Goal: Task Accomplishment & Management: Use online tool/utility

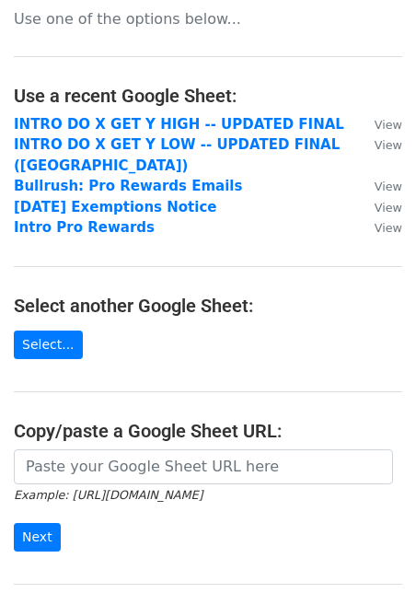
scroll to position [51, 0]
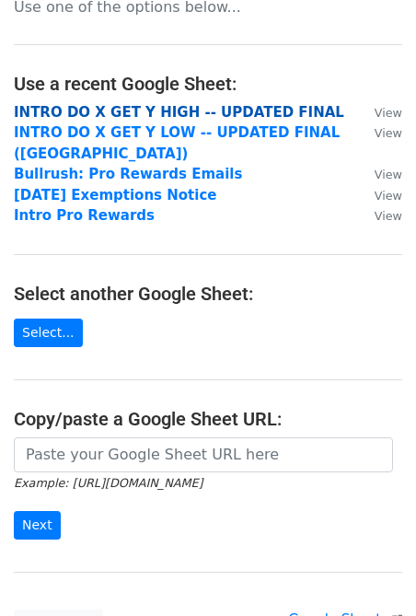
click at [242, 118] on strong "INTRO DO X GET Y HIGH -- UPDATED FINAL" at bounding box center [179, 112] width 330 height 17
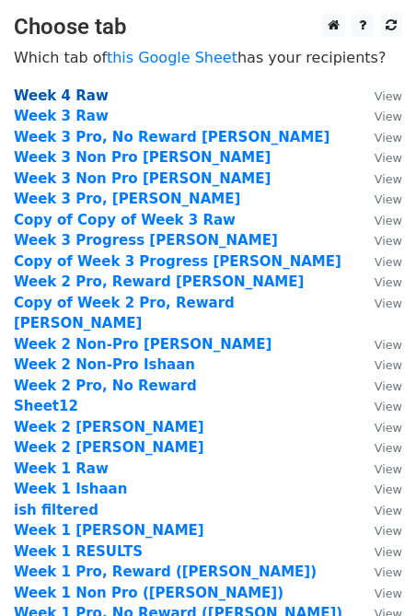
click at [55, 101] on strong "Week 4 Raw" at bounding box center [61, 95] width 95 height 17
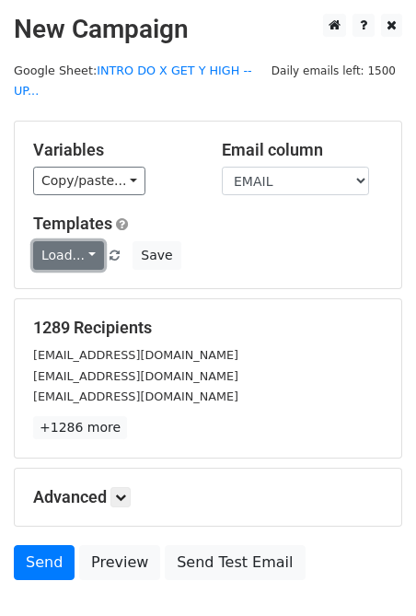
click at [86, 241] on link "Load..." at bounding box center [68, 255] width 71 height 29
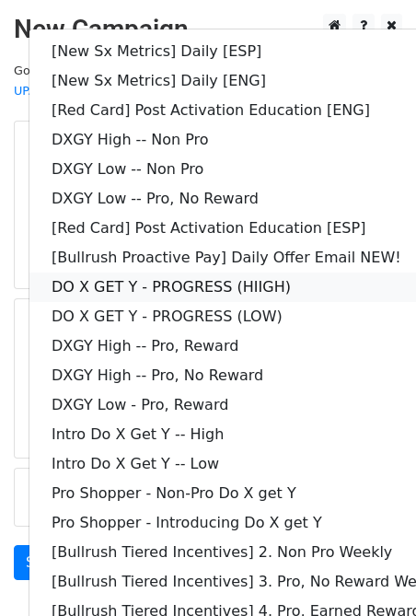
click at [283, 272] on link "DO X GET Y - PROGRESS (HIIGH)" at bounding box center [265, 286] width 472 height 29
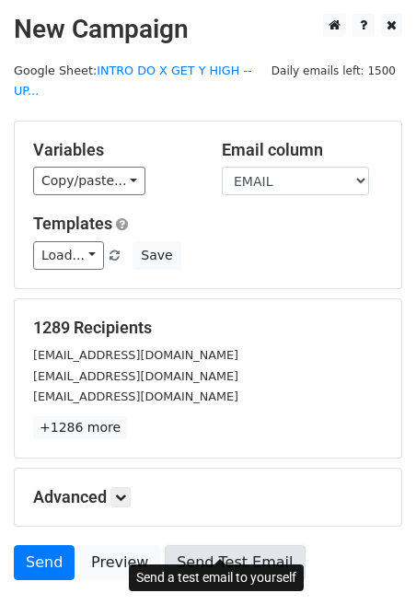
click at [187, 545] on link "Send Test Email" at bounding box center [235, 562] width 140 height 35
click at [203, 545] on link "Send Test Email" at bounding box center [235, 562] width 140 height 35
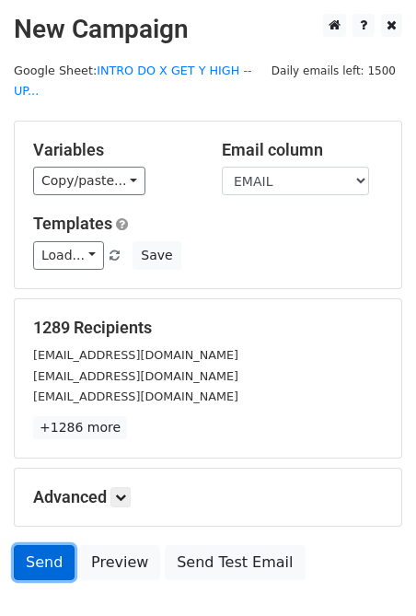
click at [40, 552] on link "Send" at bounding box center [44, 562] width 61 height 35
